Goal: Check status: Check status

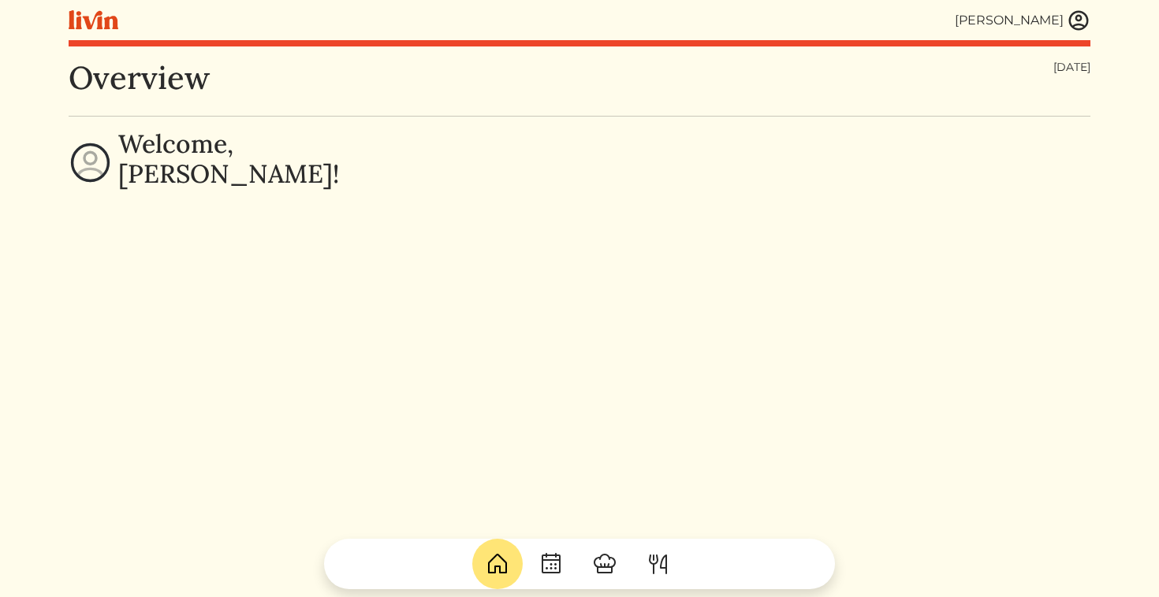
click at [1088, 19] on img at bounding box center [1078, 21] width 24 height 24
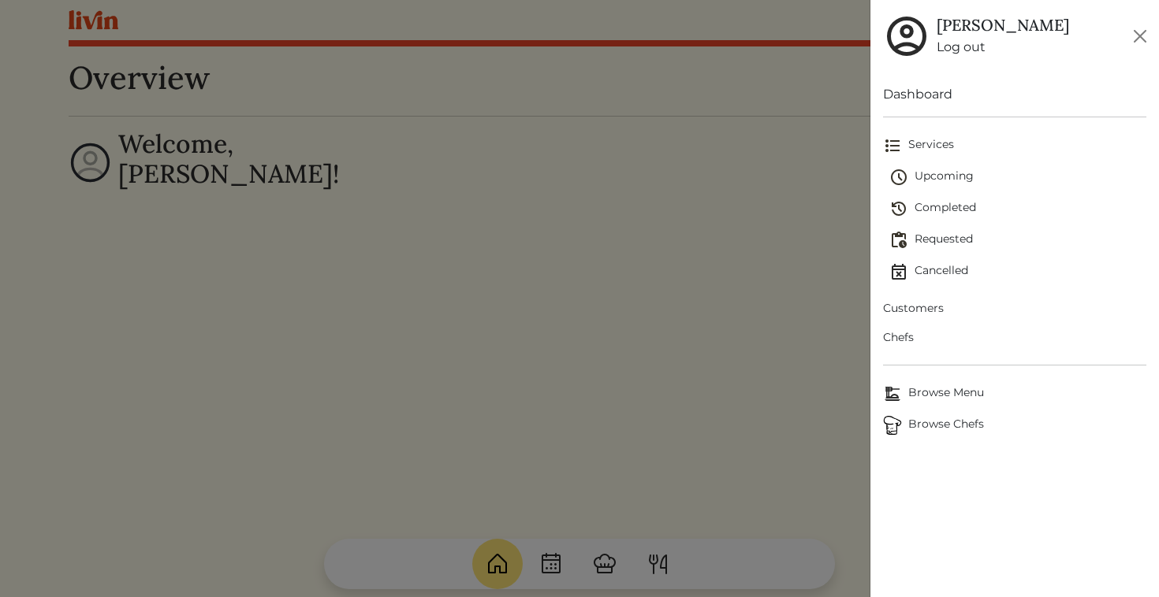
click at [939, 174] on span "Upcoming" at bounding box center [1018, 177] width 258 height 19
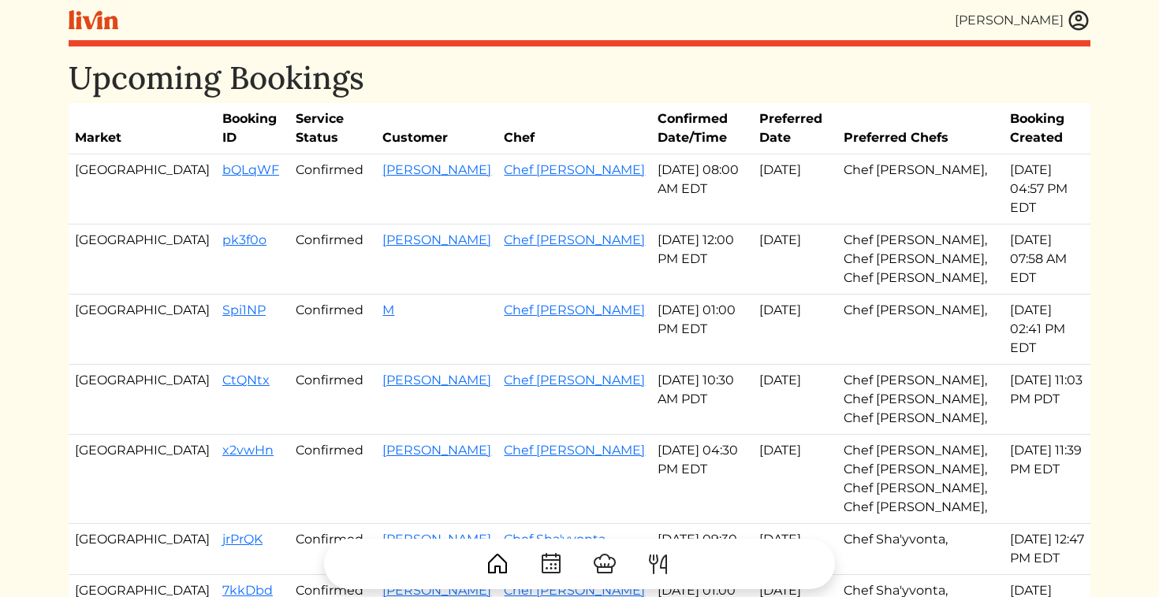
drag, startPoint x: 78, startPoint y: 171, endPoint x: 329, endPoint y: 184, distance: 251.0
click at [329, 184] on tr "Atlanta bQLqWF Confirmed [PERSON_NAME] Chef [PERSON_NAME] [DATE] 08:00 AM EDT A…" at bounding box center [579, 189] width 1021 height 70
click at [289, 191] on td "Confirmed" at bounding box center [332, 189] width 87 height 70
drag, startPoint x: 153, startPoint y: 169, endPoint x: 651, endPoint y: 172, distance: 498.1
click at [651, 172] on tr "Atlanta bQLqWF Confirmed [PERSON_NAME] Chef [PERSON_NAME] [DATE] 08:00 AM EDT A…" at bounding box center [579, 189] width 1021 height 70
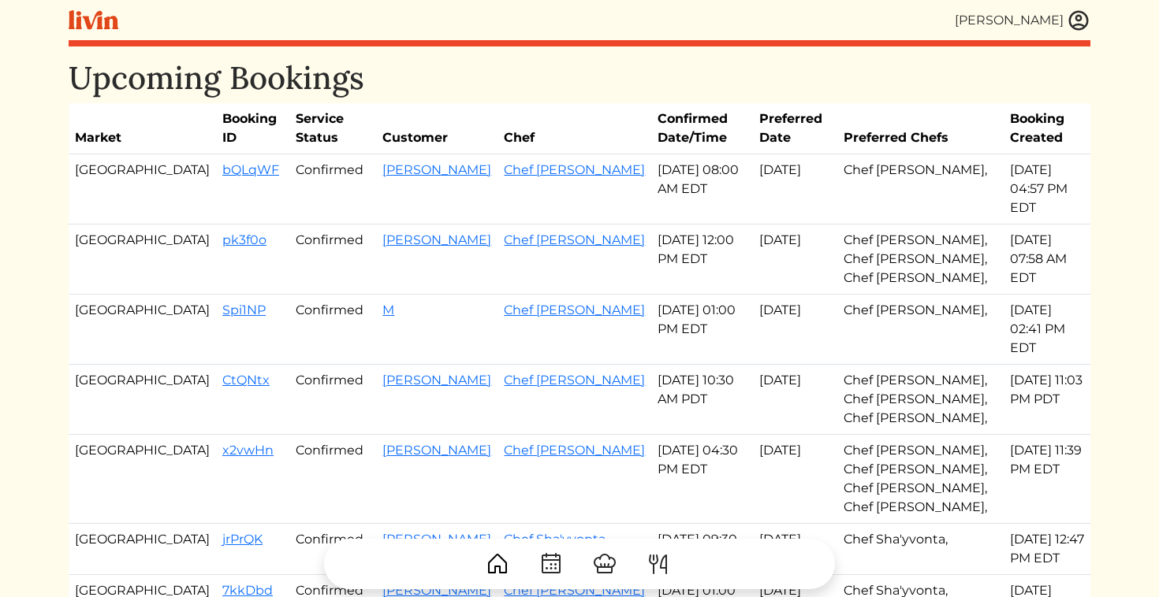
copy tr "bQLqWF Confirmed [PERSON_NAME] Chef [PERSON_NAME] c [DATE]"
drag, startPoint x: 148, startPoint y: 292, endPoint x: 653, endPoint y: 290, distance: 505.2
click at [653, 295] on tr "Atlanta Spi1NP Confirmed M Chef Jaren [DATE] 01:00 PM EDT Aug 27, 2025 Chef [PE…" at bounding box center [579, 330] width 1021 height 70
copy tr "Spi1NP Confirmed M Chef Jaren [DATE]"
click at [222, 303] on link "Spi1NP" at bounding box center [243, 310] width 43 height 15
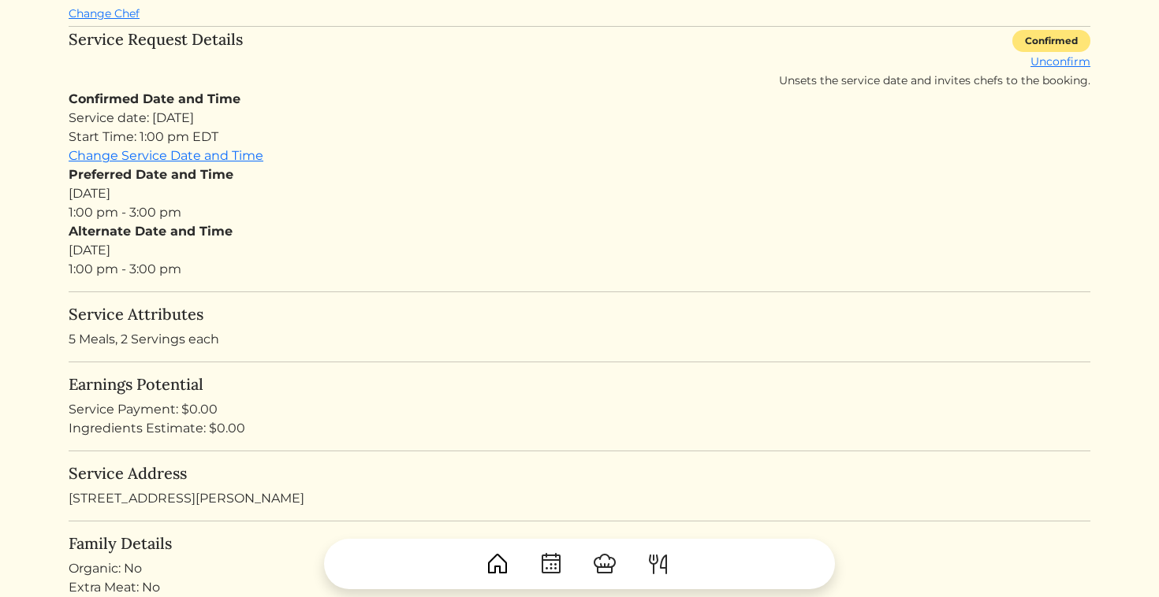
scroll to position [90, 0]
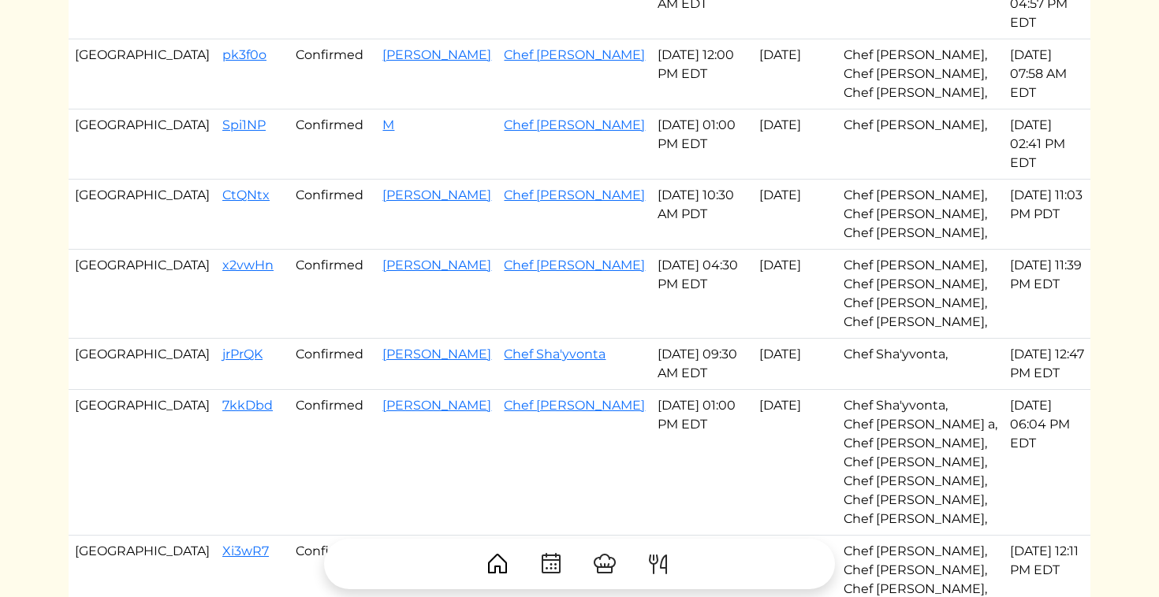
scroll to position [186, 0]
drag, startPoint x: 148, startPoint y: 316, endPoint x: 653, endPoint y: 309, distance: 504.4
click at [653, 338] on tr "Atlanta jrPrQK Confirmed [PERSON_NAME] Chef Sha'yvonta [DATE] 09:30 AM EDT Aug …" at bounding box center [579, 363] width 1021 height 51
copy tr "jrPrQK Confirmed [PERSON_NAME] Chef Sha'yvonta [DATE]"
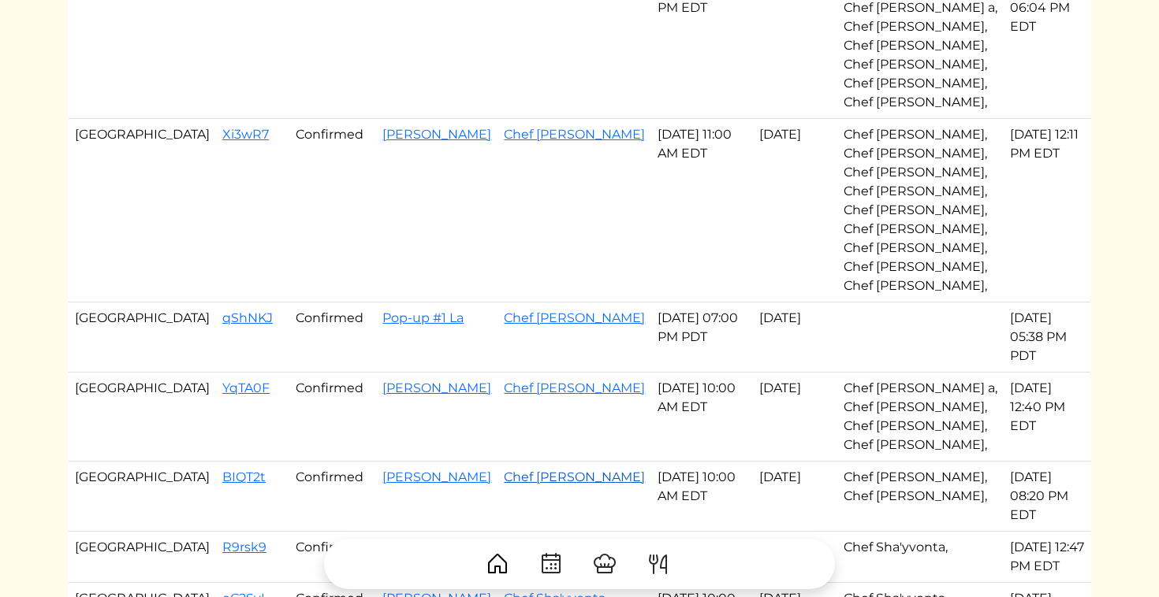
scroll to position [587, 0]
